Goal: Information Seeking & Learning: Compare options

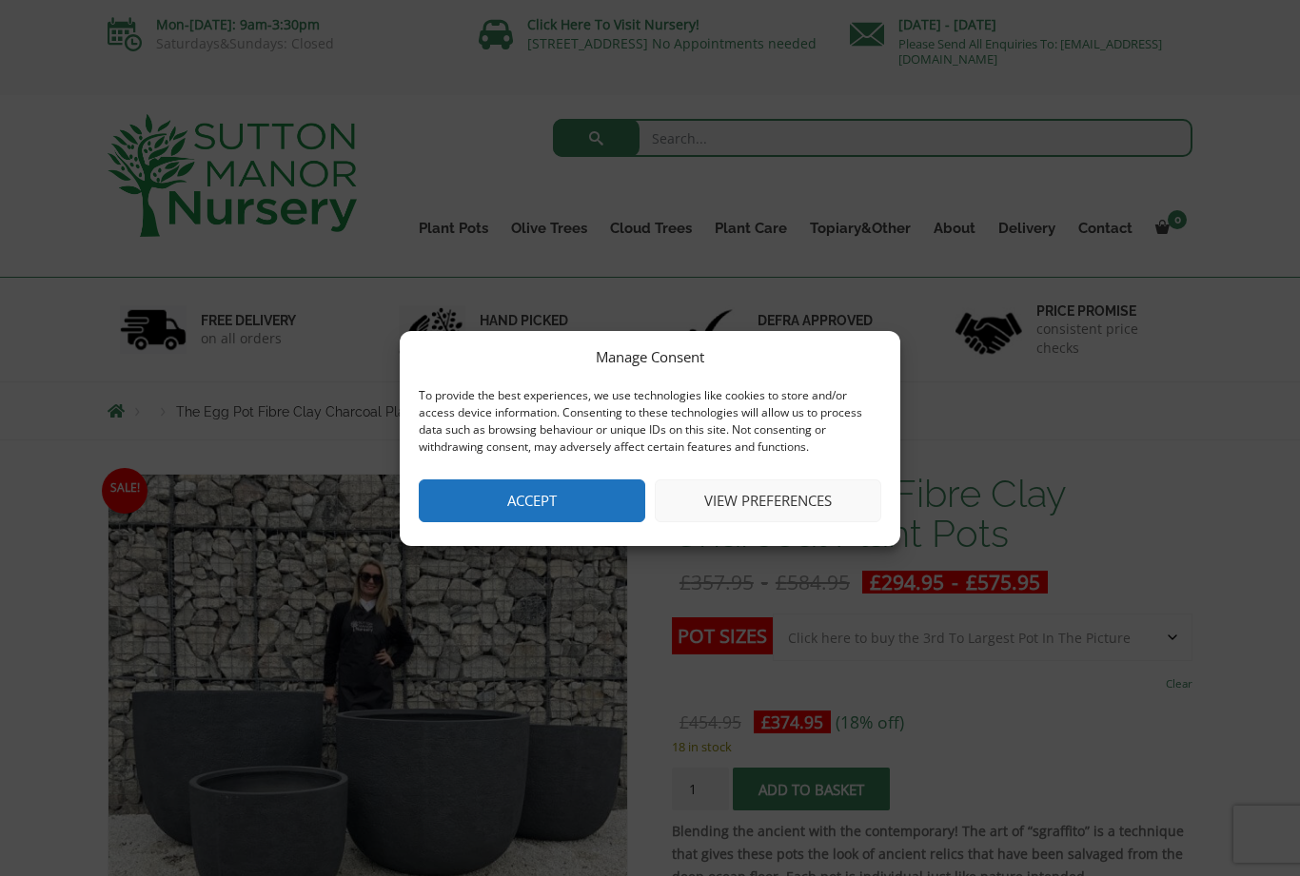
click at [578, 503] on button "Accept" at bounding box center [532, 501] width 226 height 43
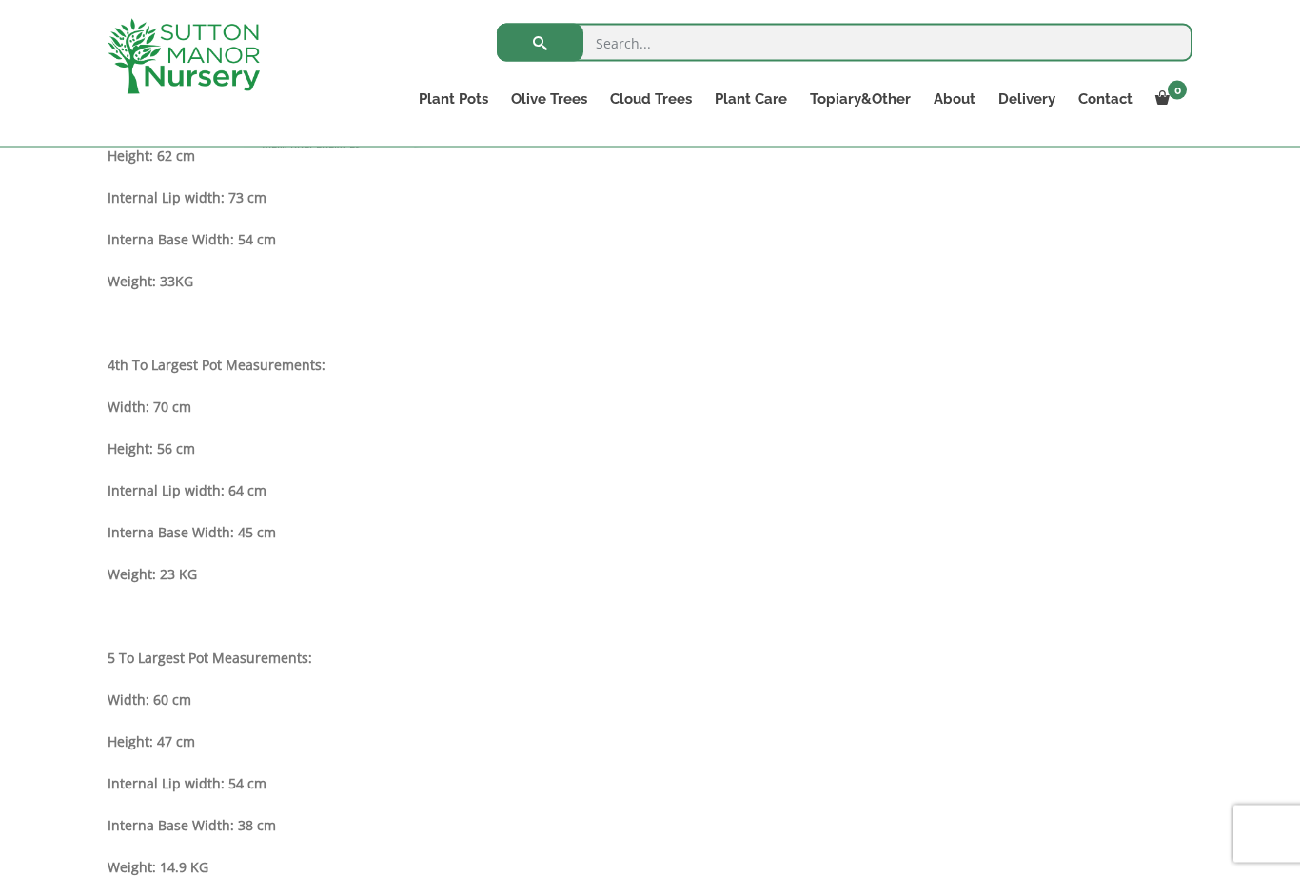
scroll to position [1755, 0]
click at [0, 0] on link "Gnarled Olive Trees (Bella Range)" at bounding box center [0, 0] width 0 height 0
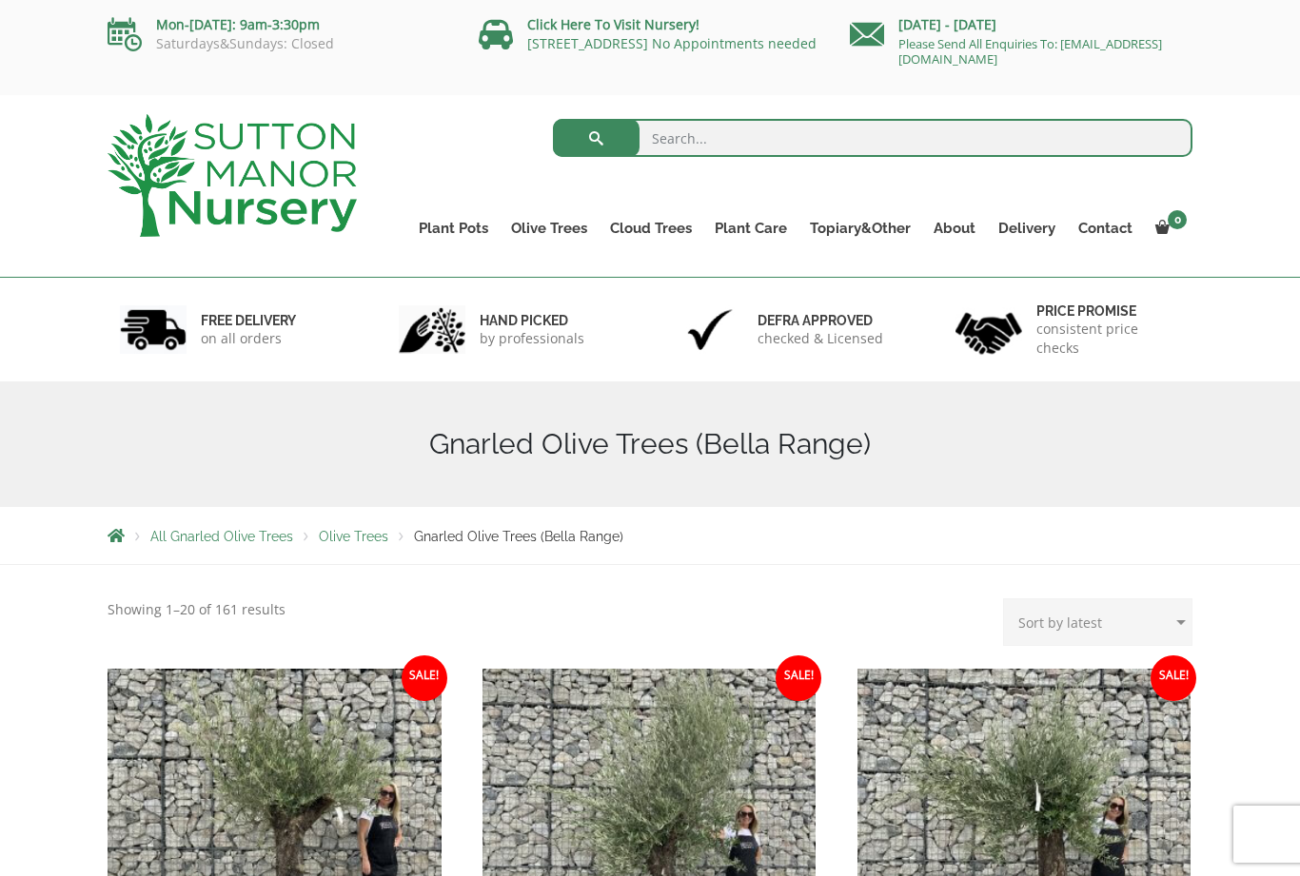
click at [0, 0] on link "Gnarled Olive Trees (Grande Range)" at bounding box center [0, 0] width 0 height 0
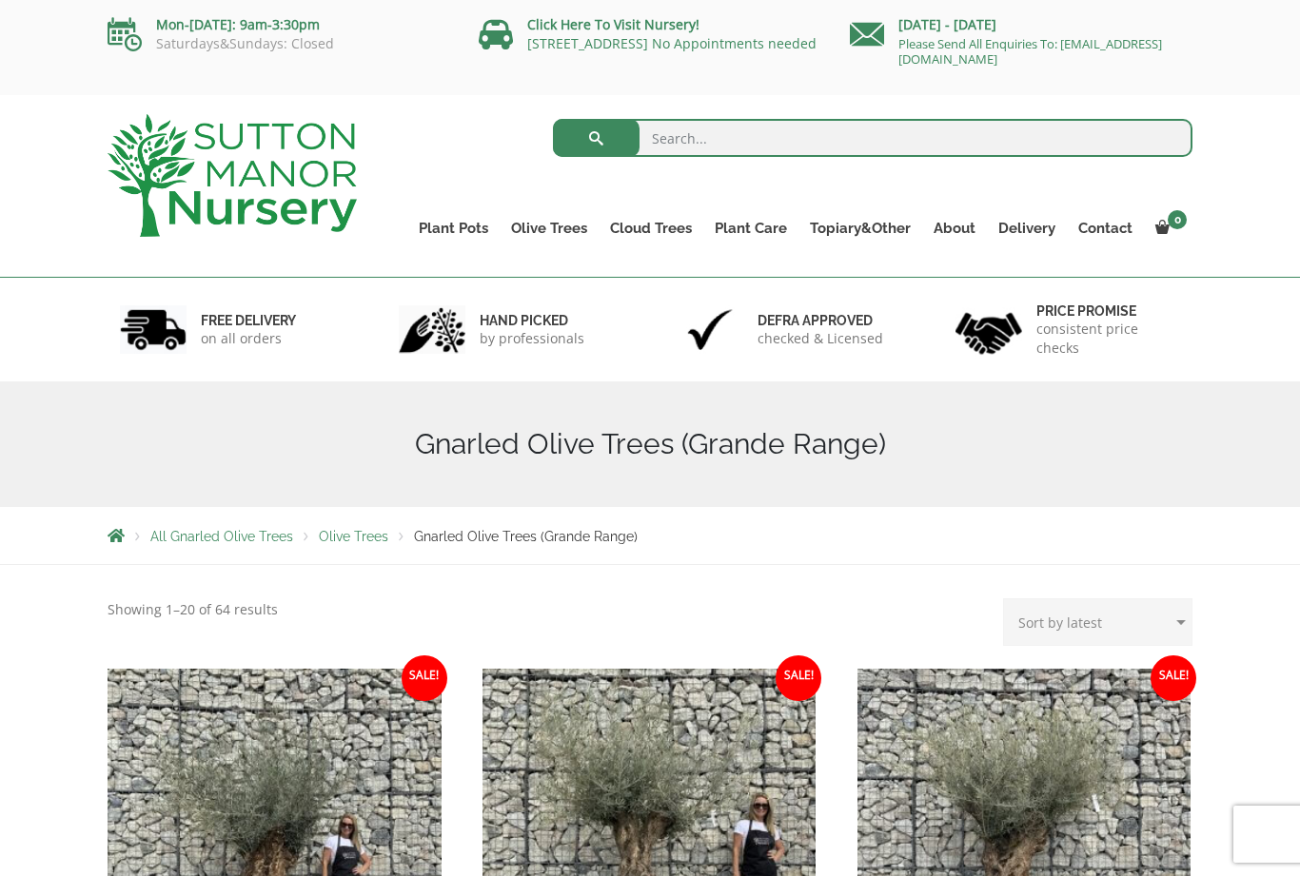
click at [0, 0] on link "Plateau Olive Trees (Mesa Range)" at bounding box center [0, 0] width 0 height 0
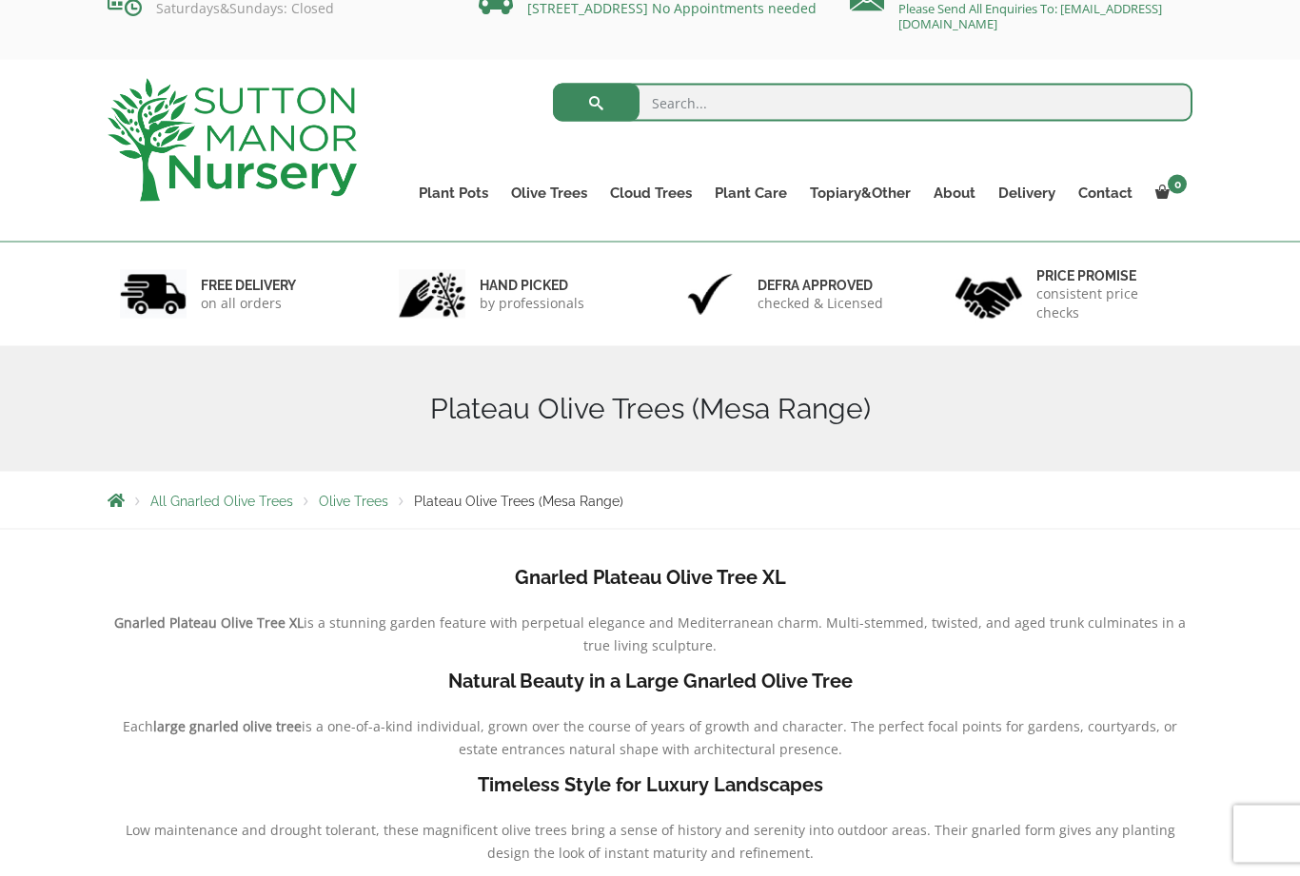
scroll to position [36, 0]
click at [0, 0] on link "Multi Stem Olives (Arcadia Range)" at bounding box center [0, 0] width 0 height 0
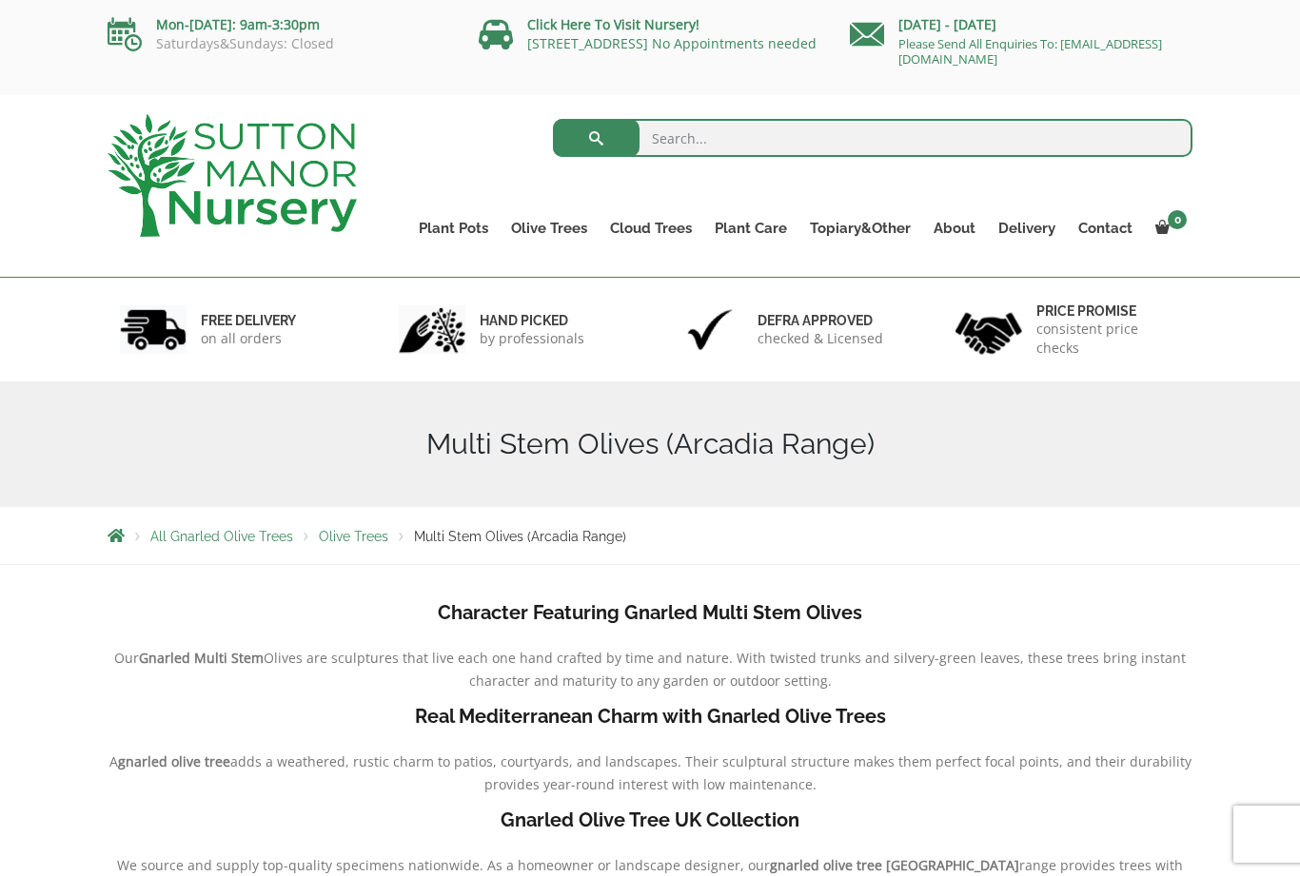
click at [0, 0] on link "Laurus Nobilis Bay Trees" at bounding box center [0, 0] width 0 height 0
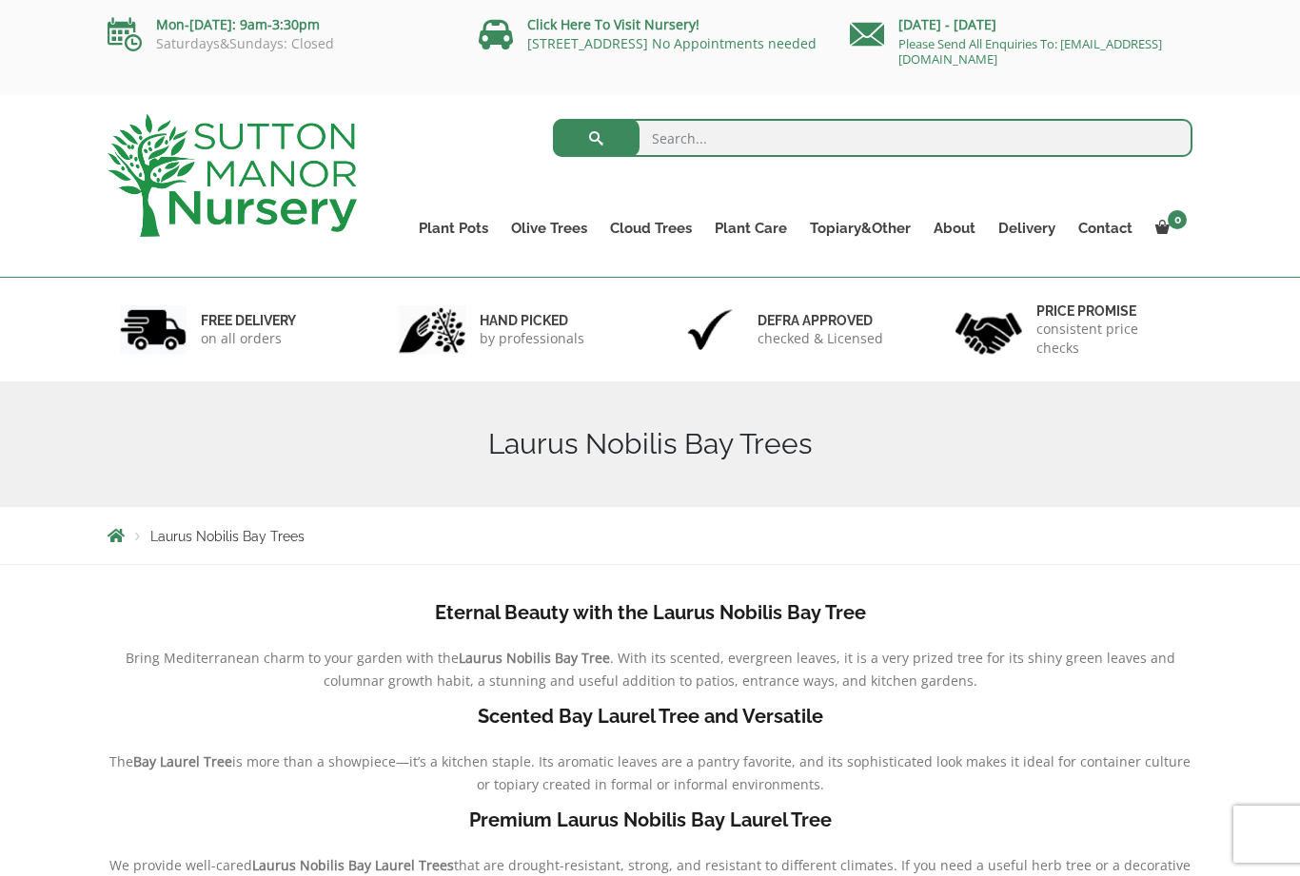
click at [0, 0] on link "Red Robins" at bounding box center [0, 0] width 0 height 0
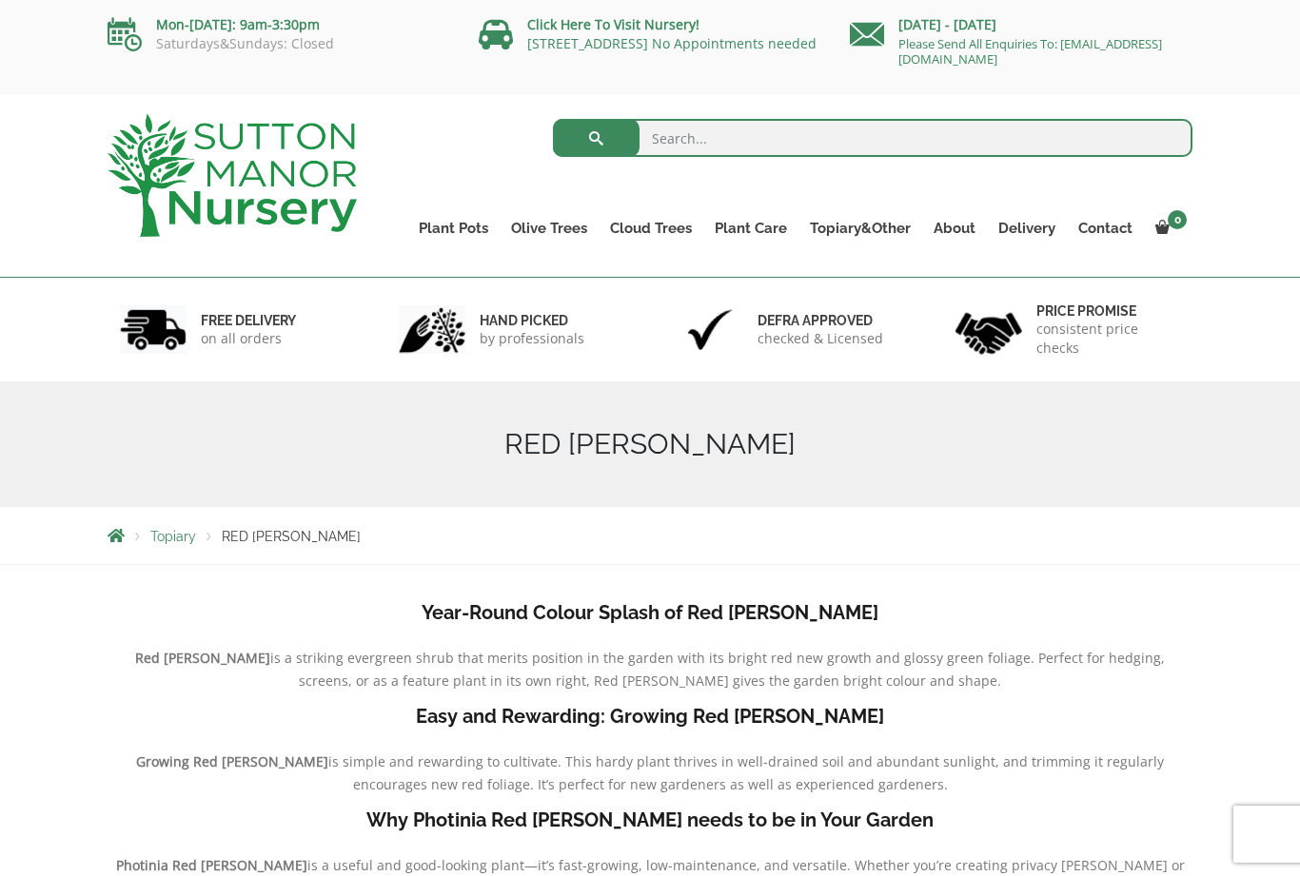
click at [0, 0] on link "Palm Trees" at bounding box center [0, 0] width 0 height 0
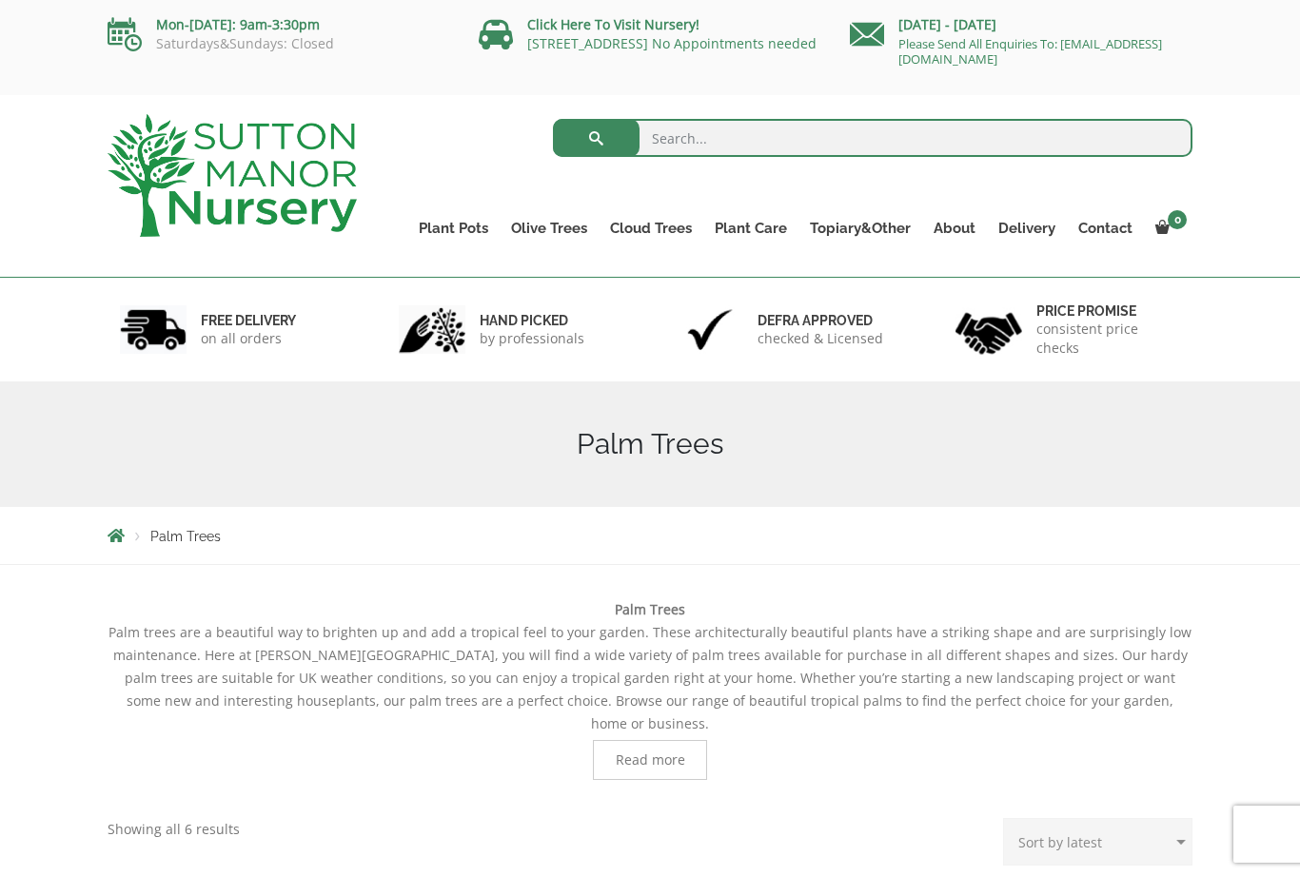
click at [0, 0] on link "Ilex Crenata" at bounding box center [0, 0] width 0 height 0
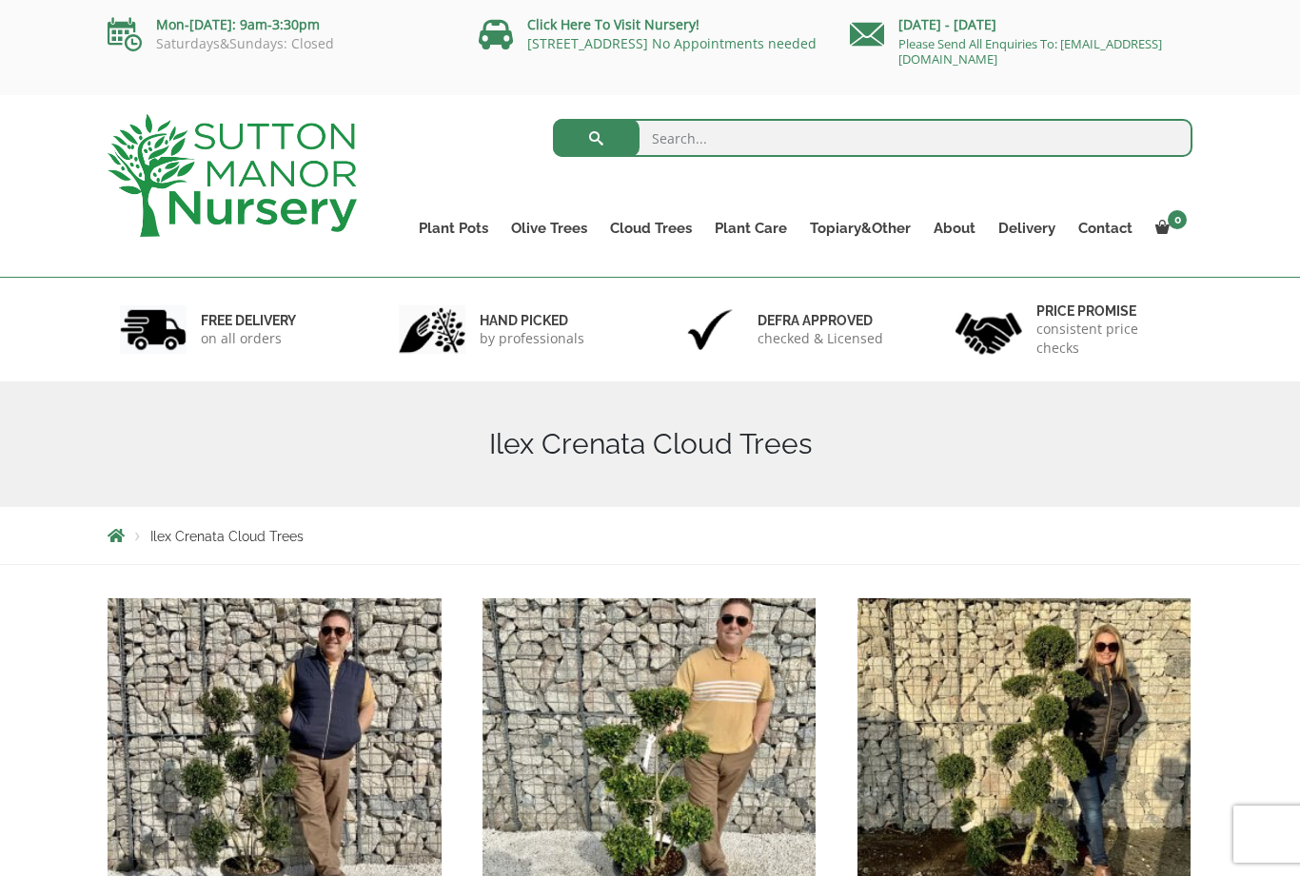
click at [0, 0] on link "Laurus Nobilis Bay Trees" at bounding box center [0, 0] width 0 height 0
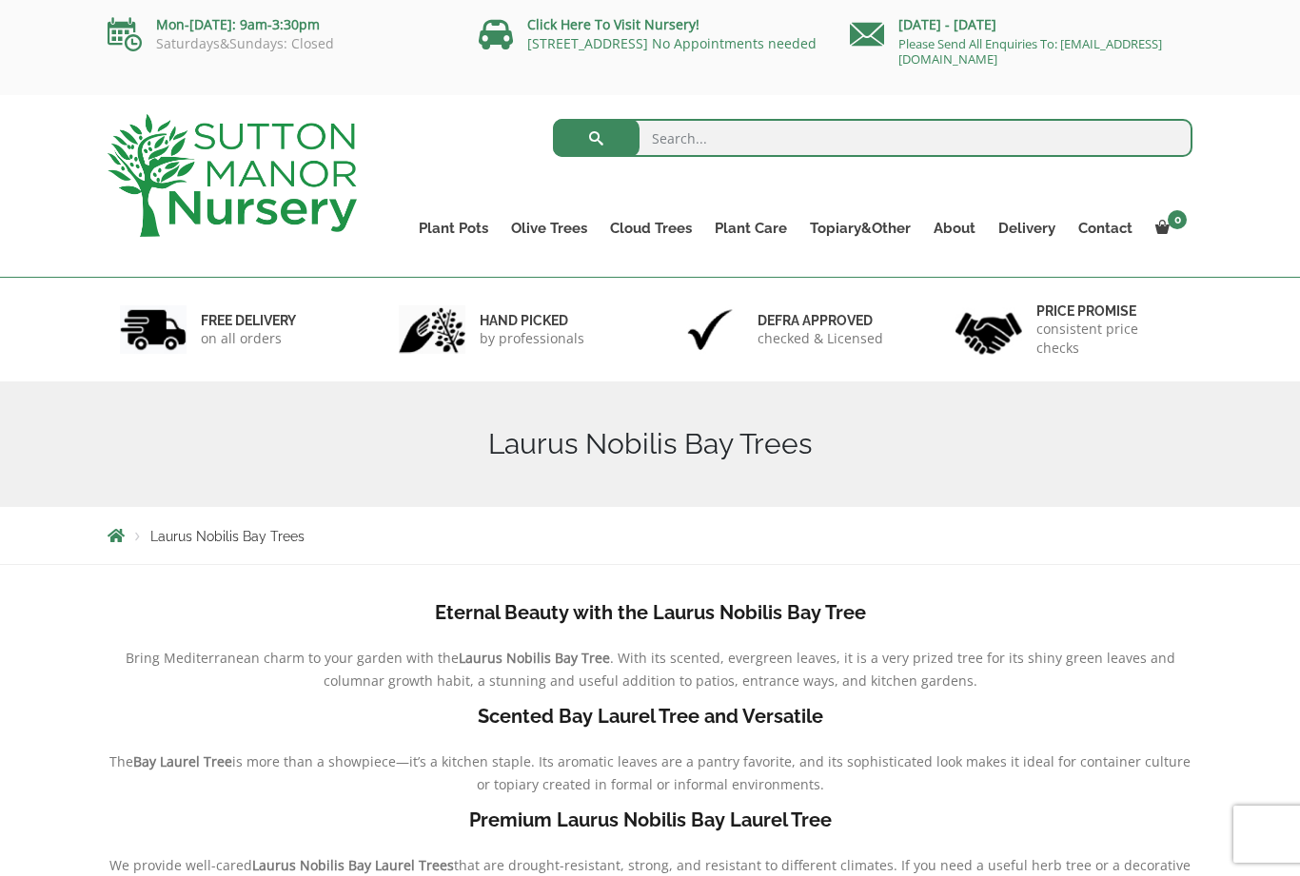
click at [0, 0] on link "Bay Trees (Laurus Nobilis)" at bounding box center [0, 0] width 0 height 0
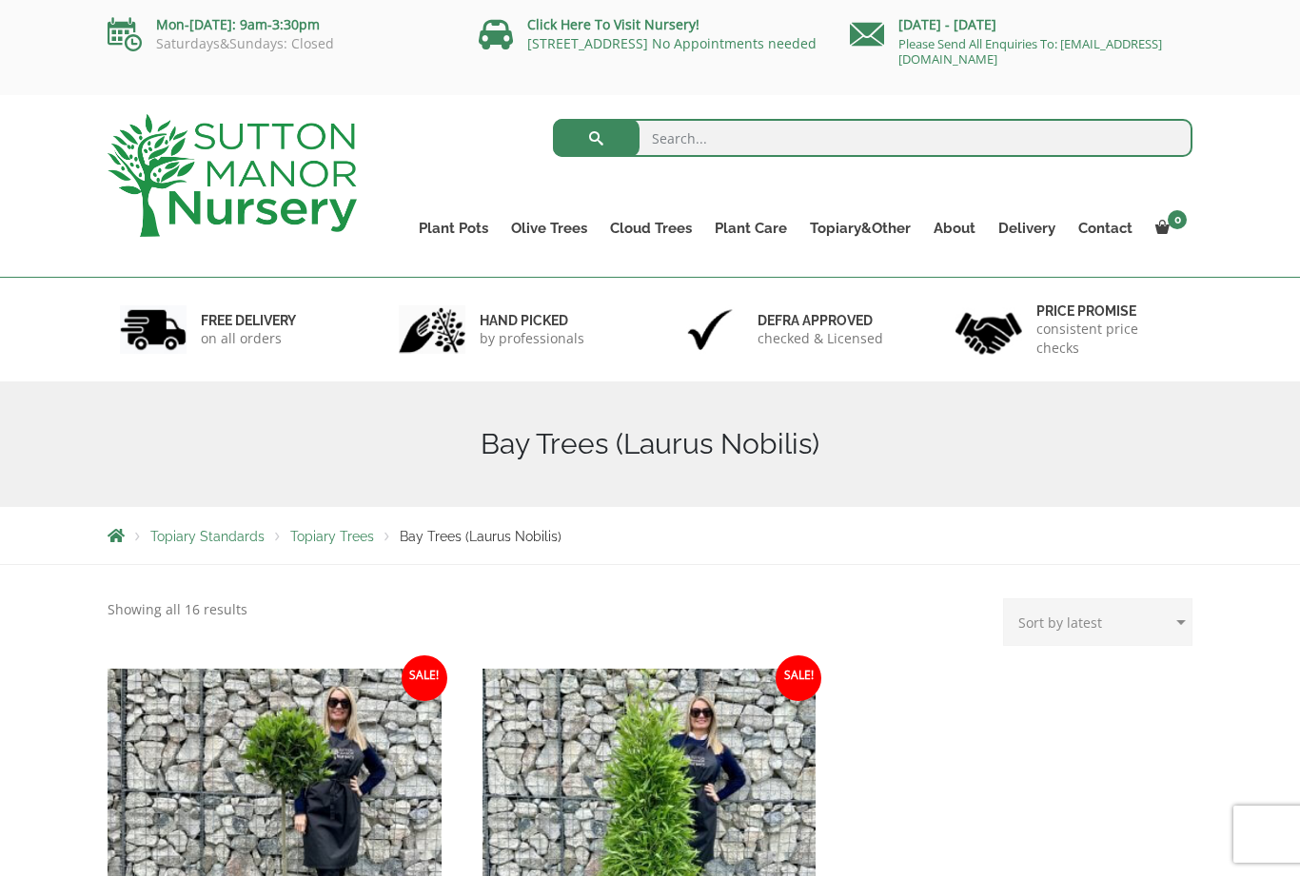
click at [0, 0] on link "Ligustrums" at bounding box center [0, 0] width 0 height 0
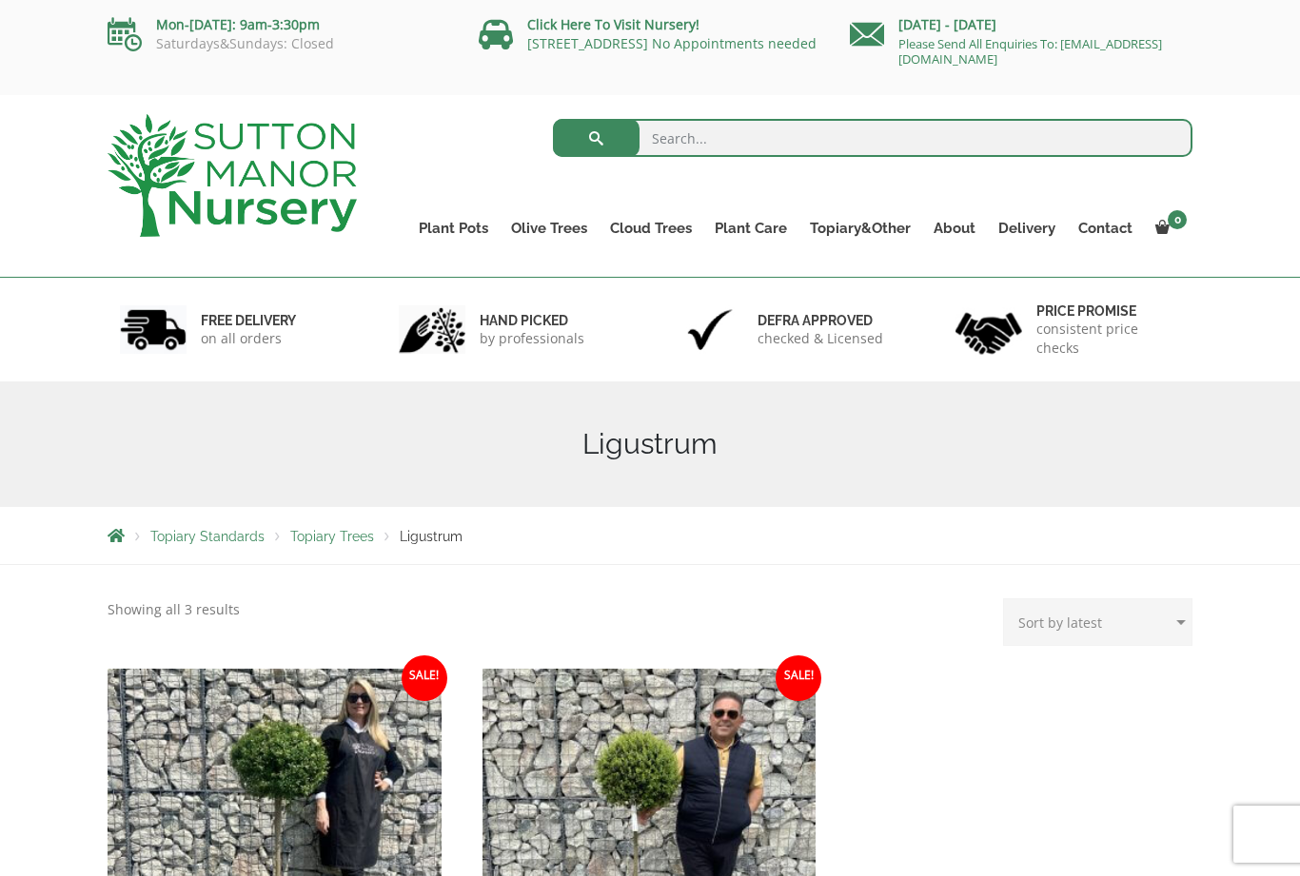
click at [0, 0] on link "Taxus Baccata (Yew)" at bounding box center [0, 0] width 0 height 0
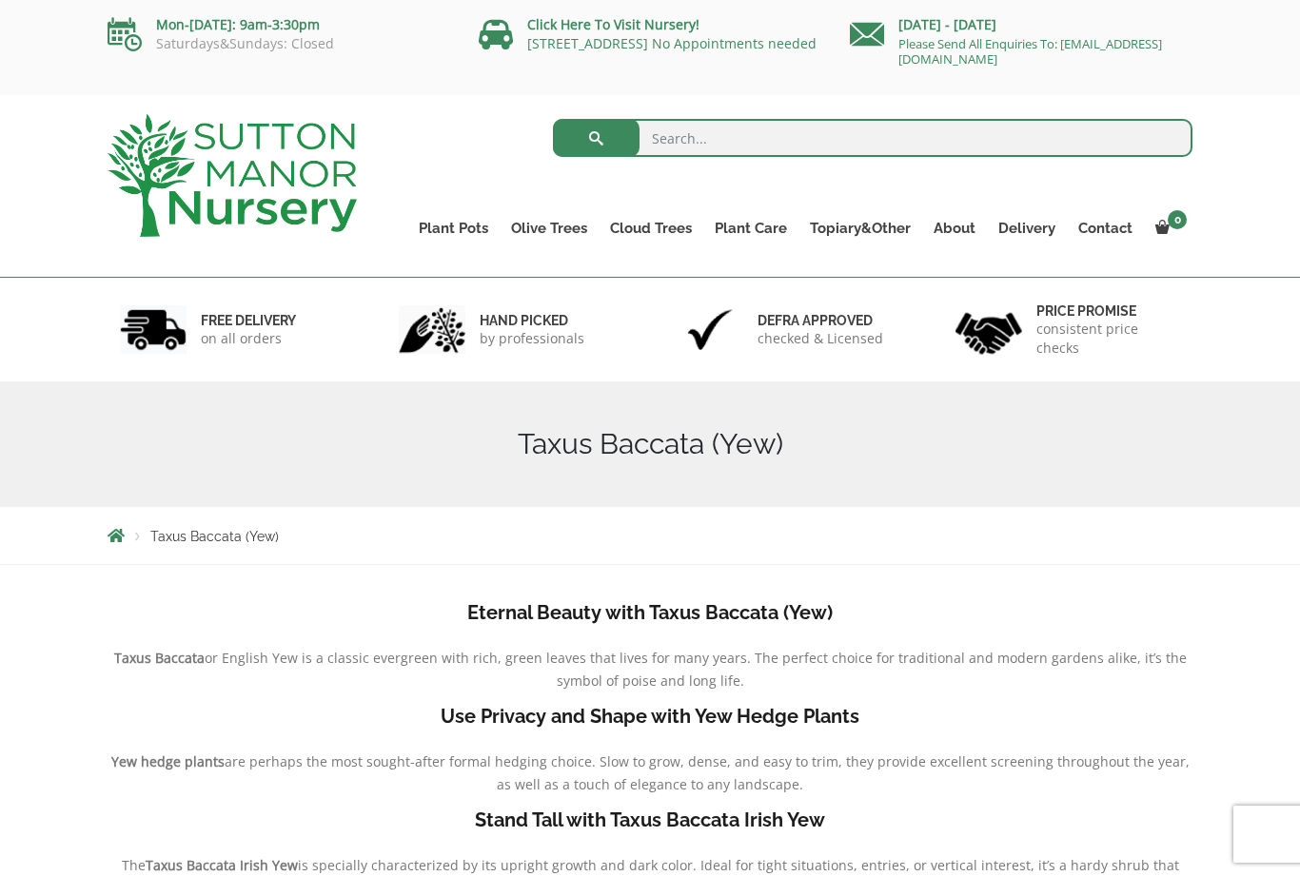
click at [0, 0] on link "Castlewellan (Cupressus)" at bounding box center [0, 0] width 0 height 0
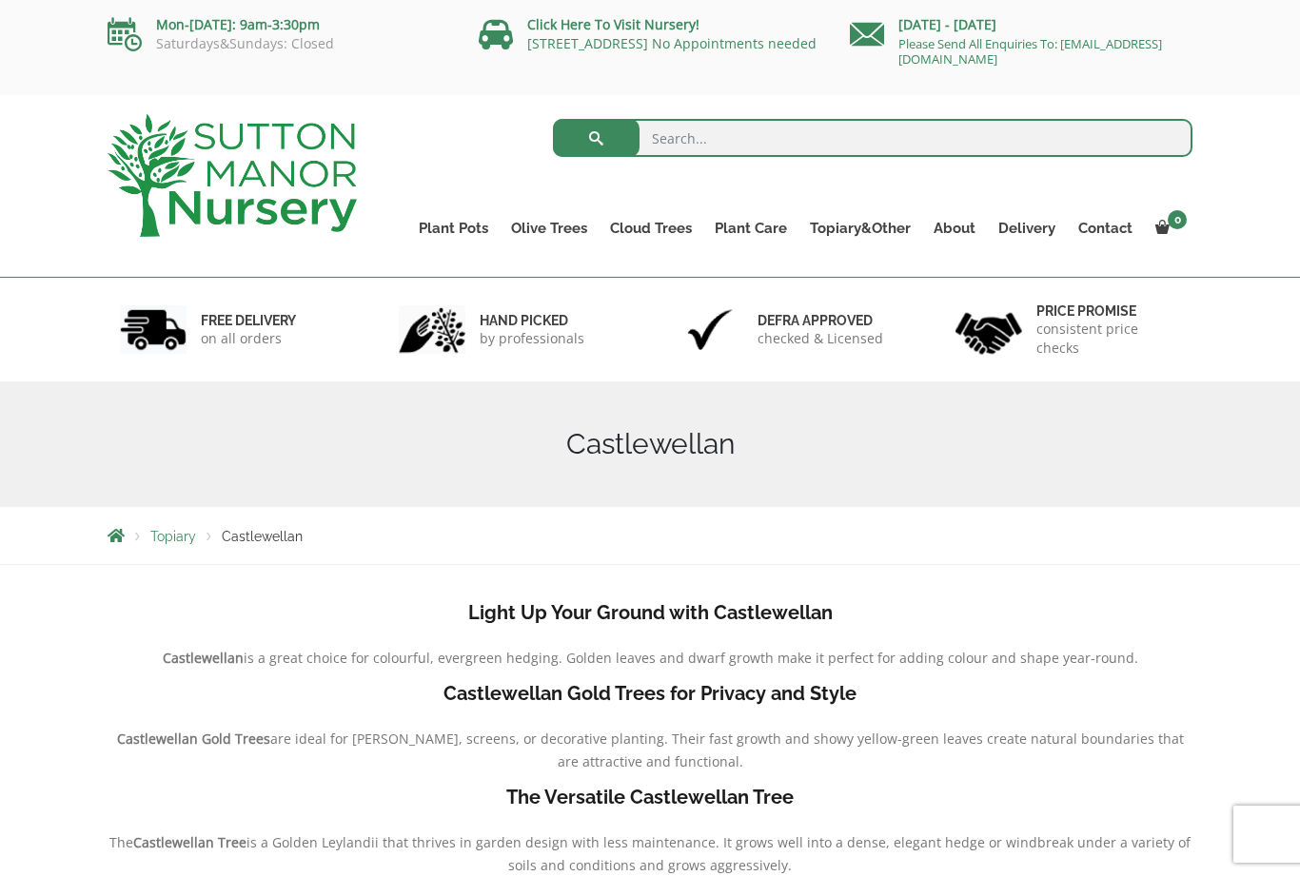
click at [0, 0] on link "Acers" at bounding box center [0, 0] width 0 height 0
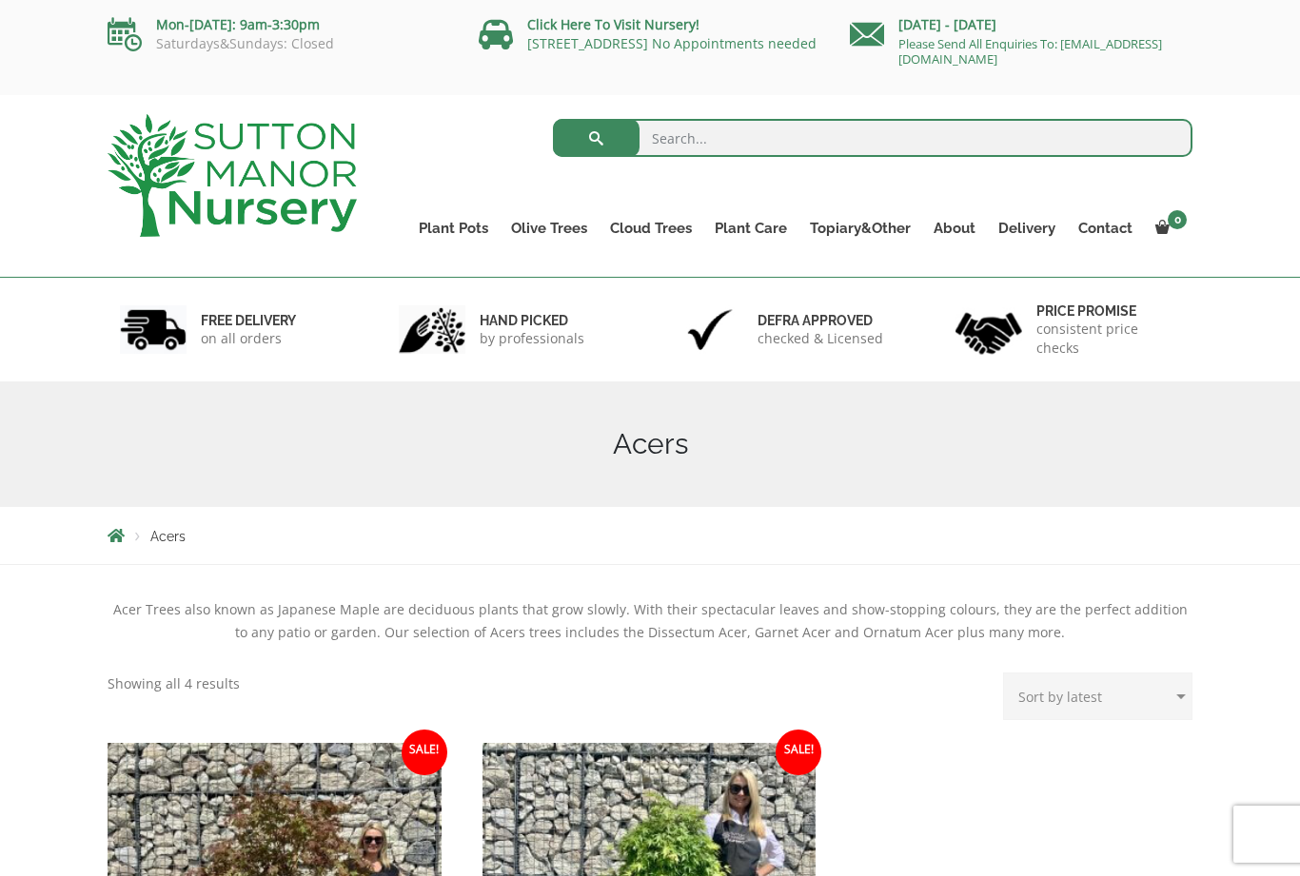
click at [0, 0] on link "Ligustrum Pom Poms" at bounding box center [0, 0] width 0 height 0
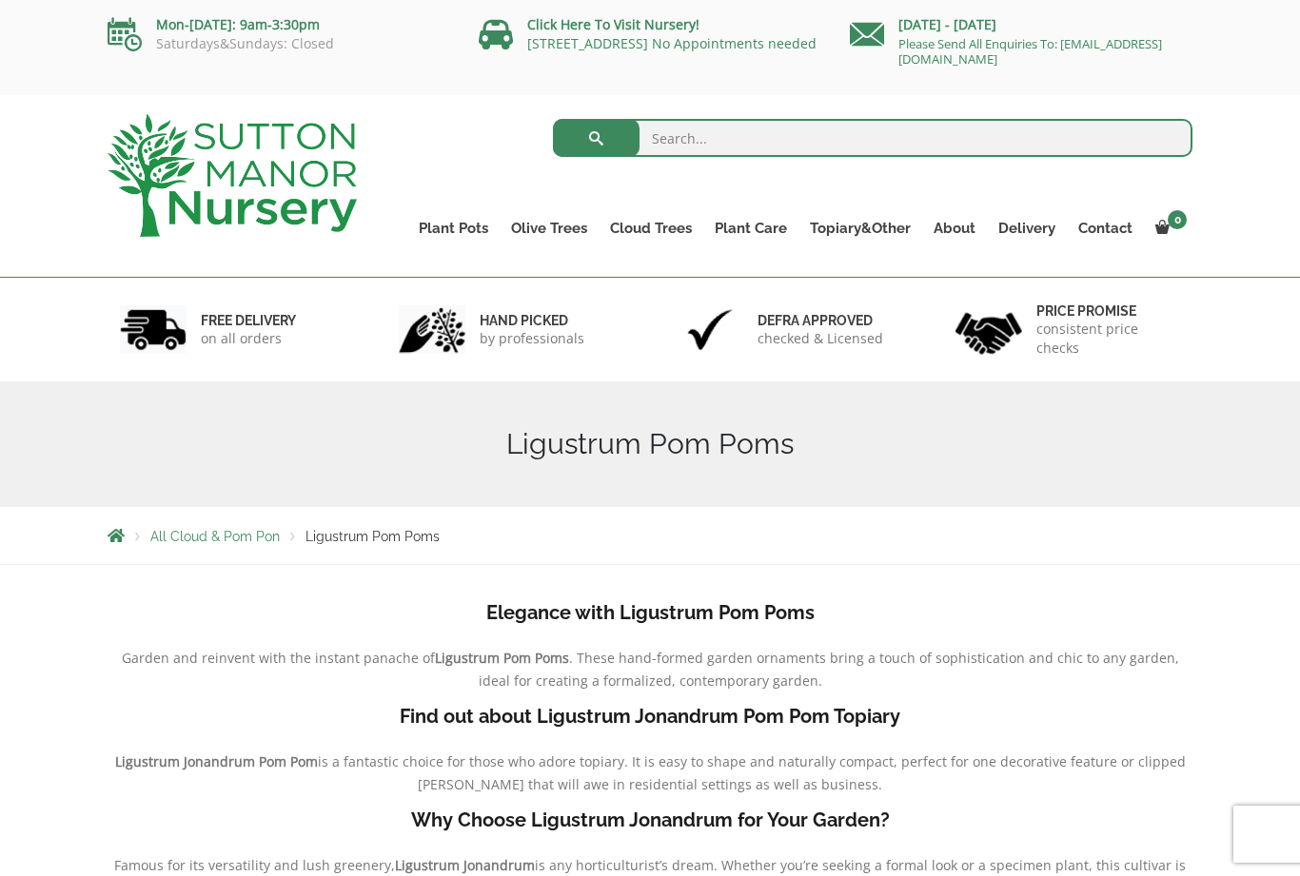
click at [0, 0] on link "Vietnamese Pots" at bounding box center [0, 0] width 0 height 0
